Goal: Task Accomplishment & Management: Use online tool/utility

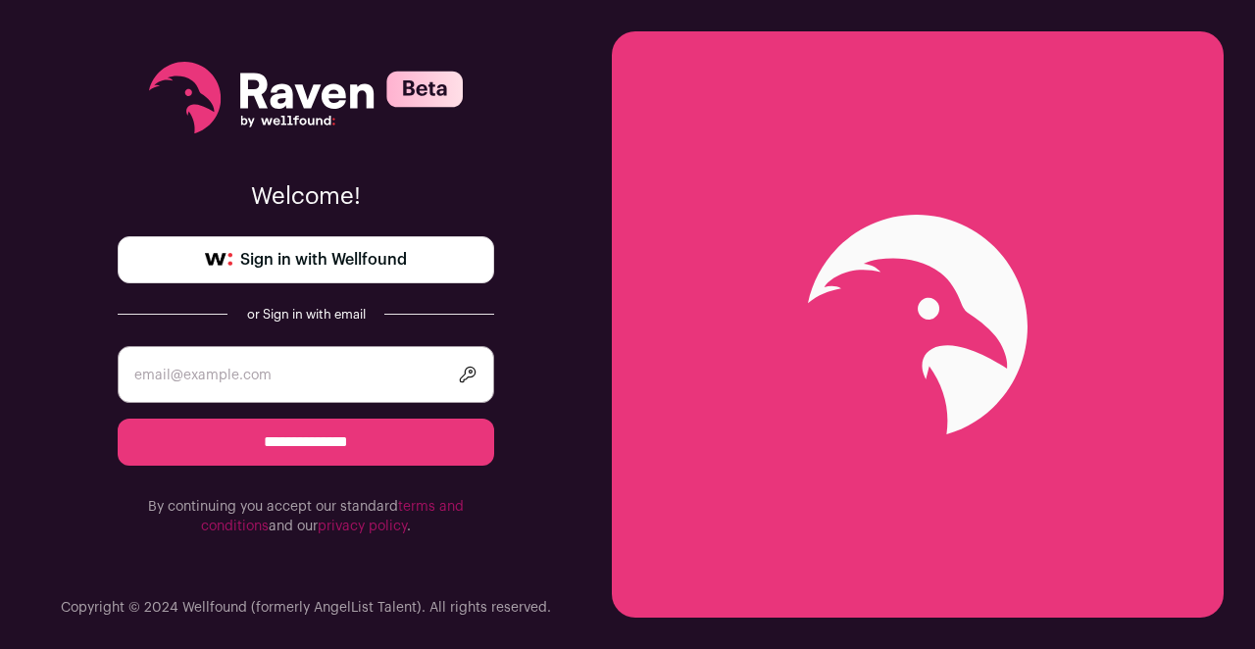
click at [319, 361] on input "email" at bounding box center [306, 374] width 377 height 57
type input "christa.joy.jaeger@gmail.com"
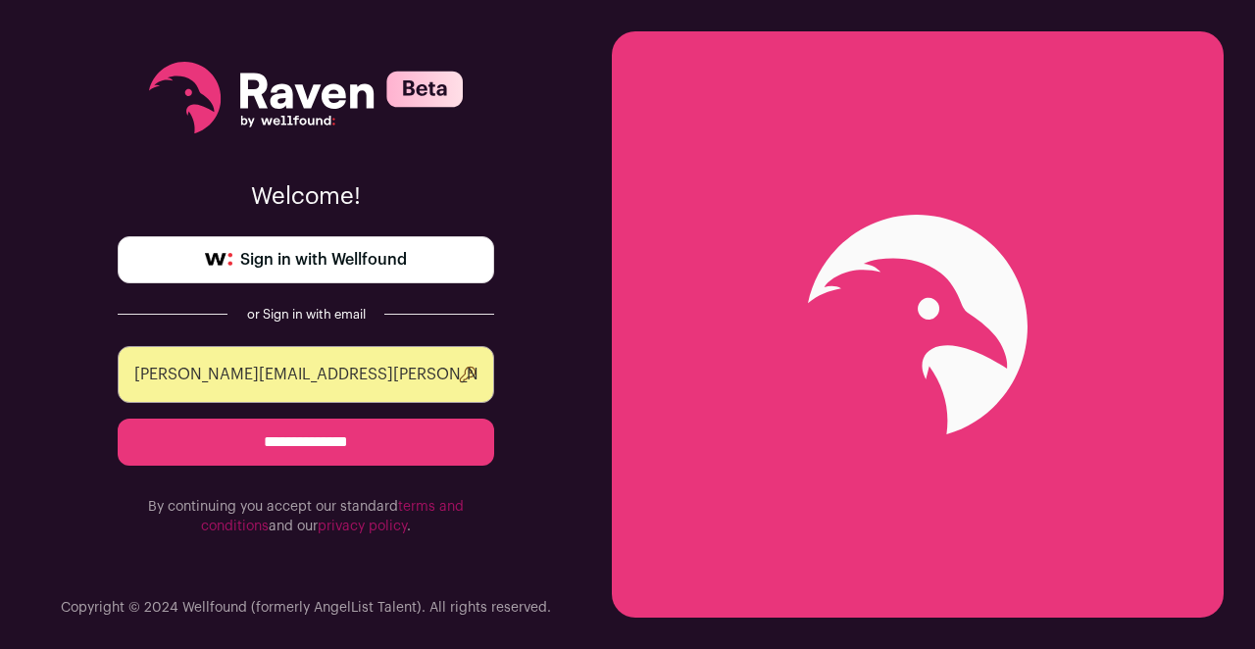
click at [352, 433] on input "**********" at bounding box center [306, 442] width 377 height 47
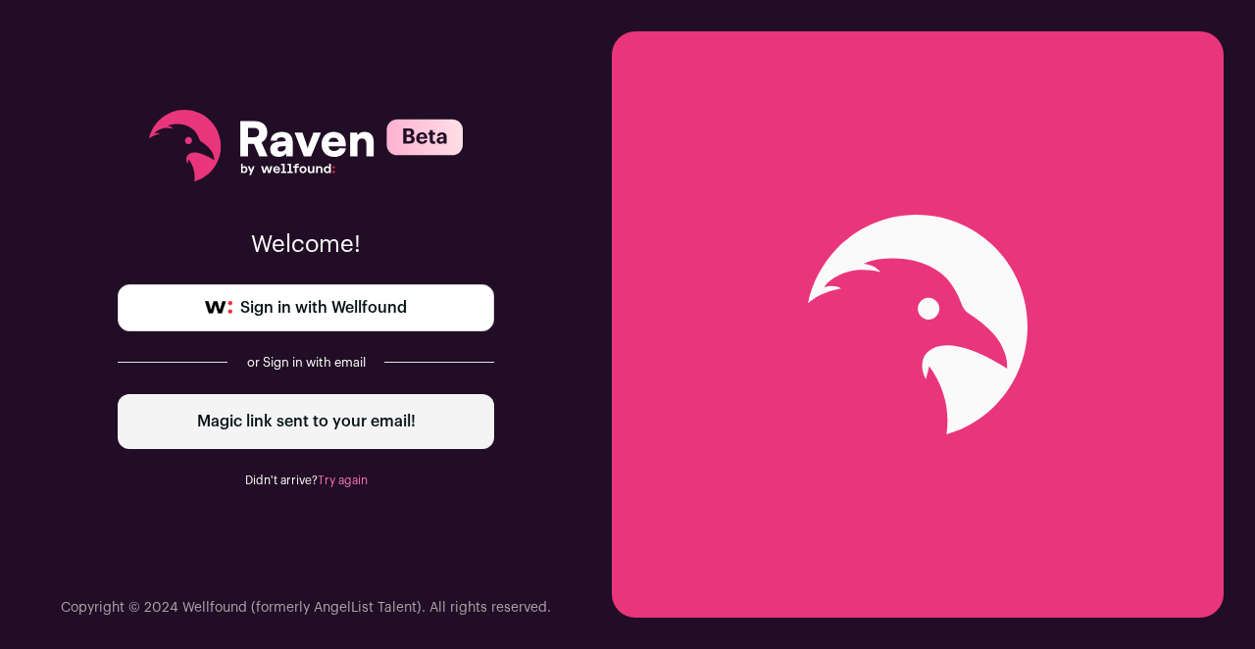
click at [391, 309] on span "Sign in with Wellfound" at bounding box center [323, 308] width 167 height 24
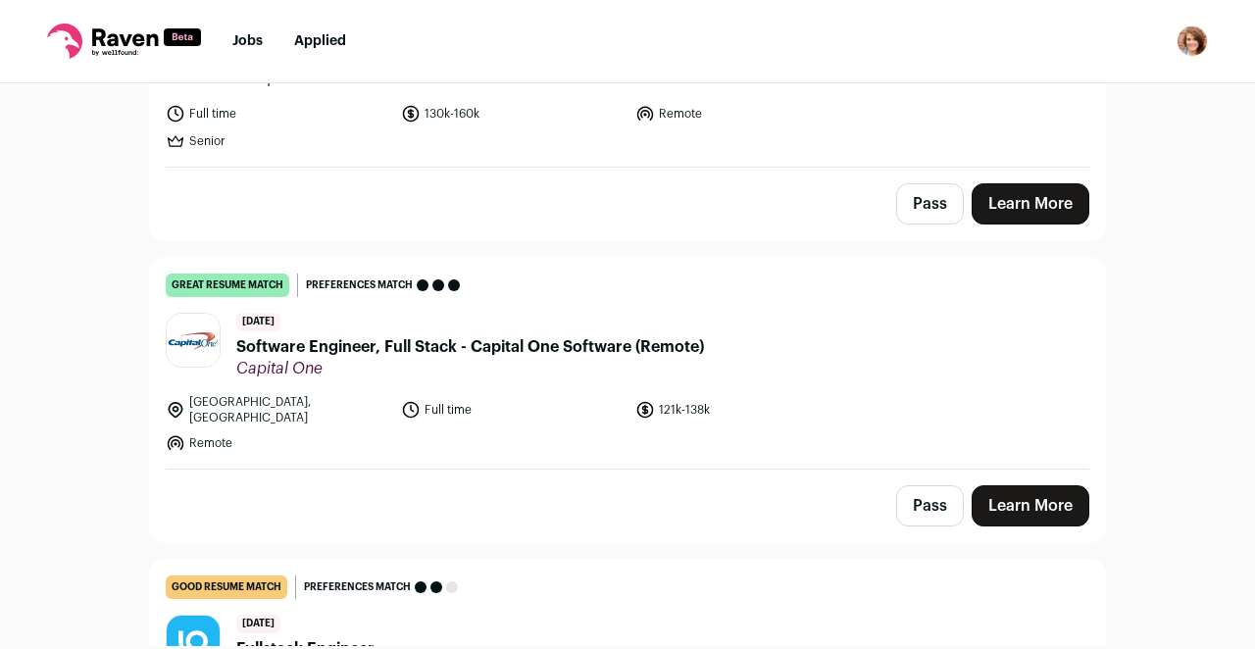
scroll to position [894, 0]
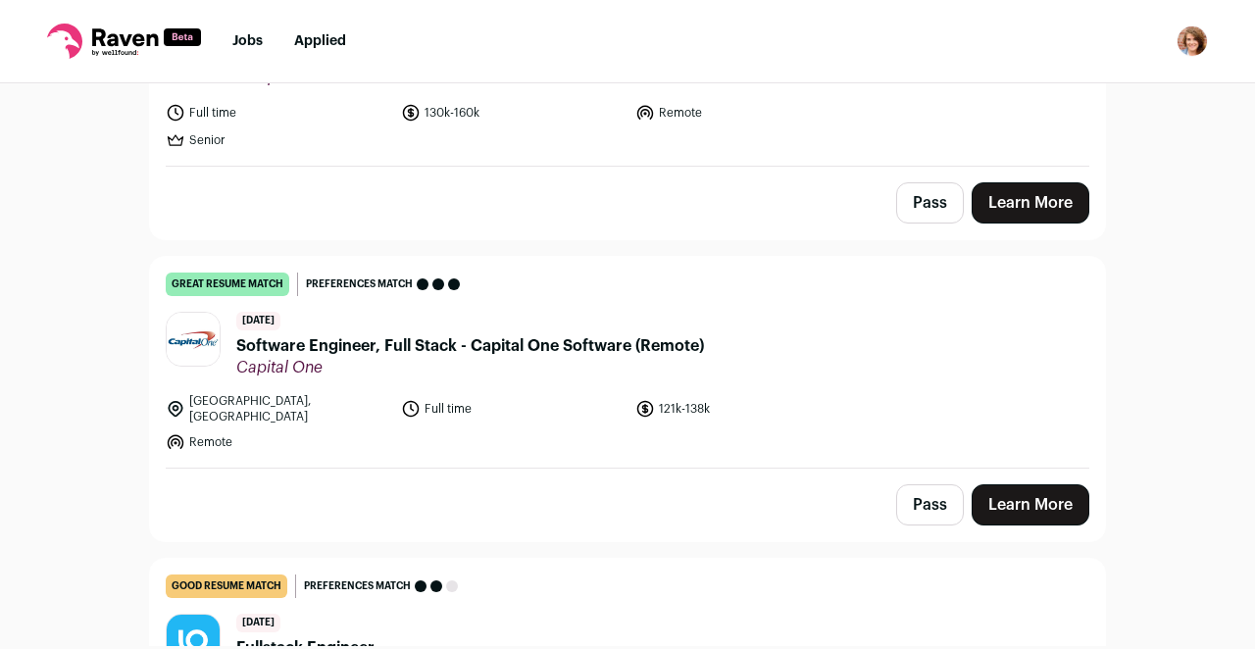
click at [642, 346] on span "Software Engineer, Full Stack - Capital One Software (Remote)" at bounding box center [470, 346] width 468 height 24
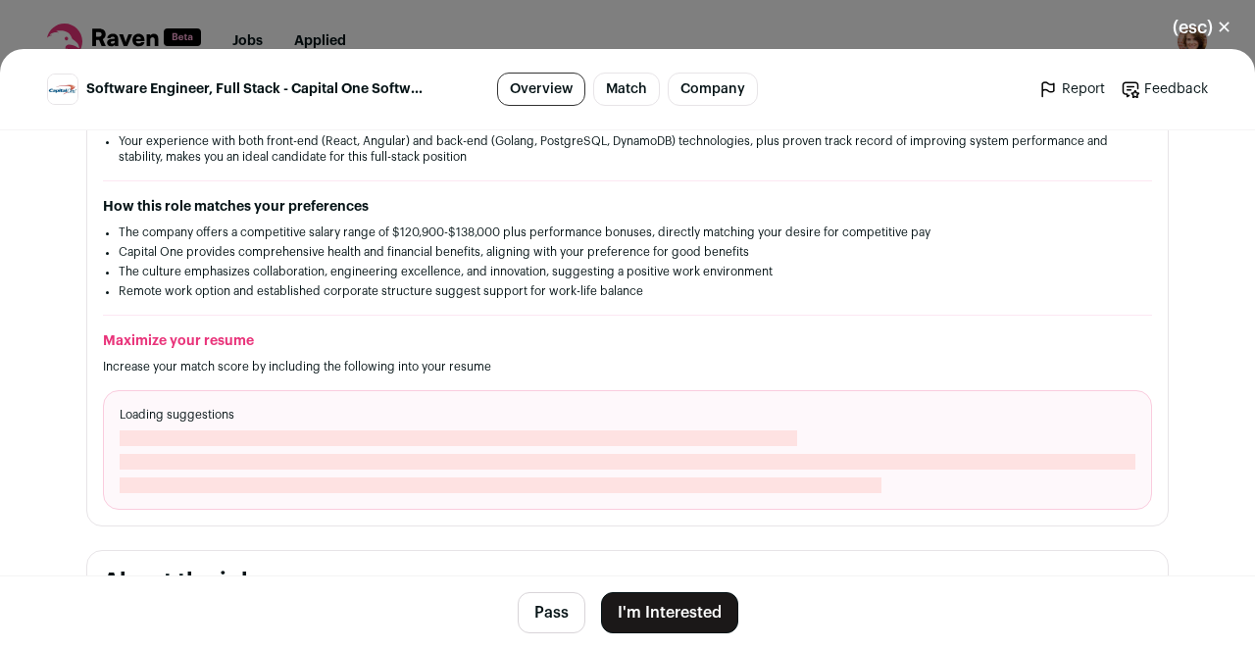
scroll to position [515, 0]
click at [657, 615] on button "I'm Interested" at bounding box center [669, 612] width 137 height 41
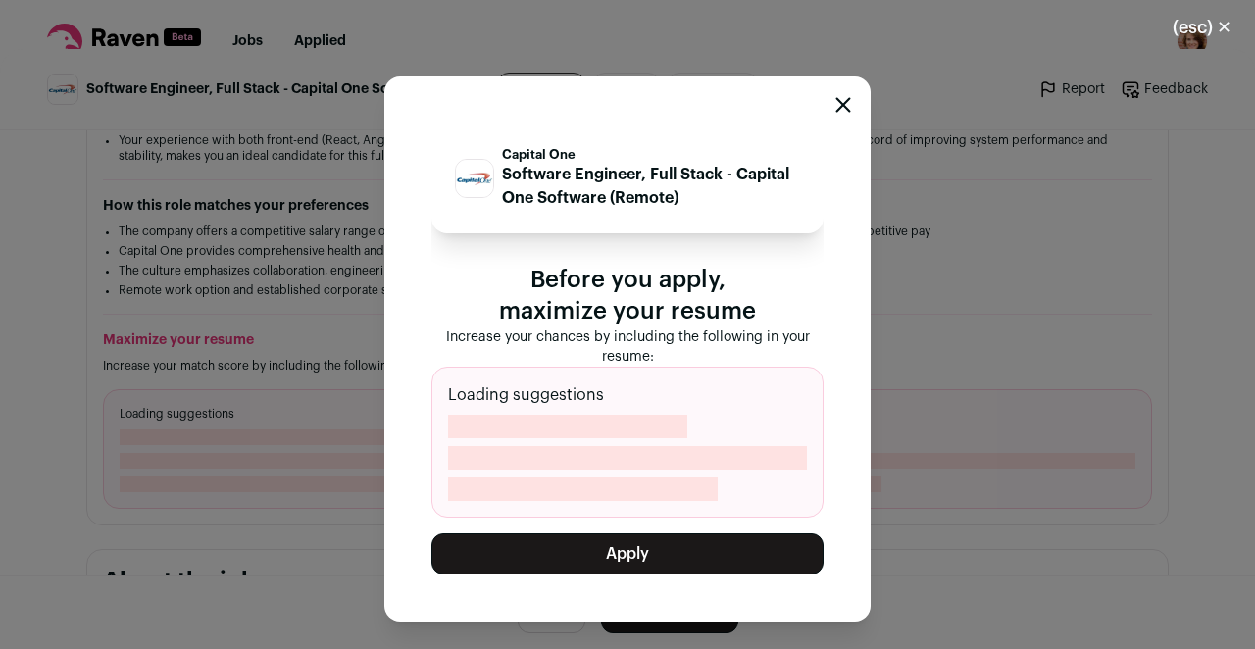
click at [839, 112] on icon "Close modal" at bounding box center [843, 105] width 13 height 13
